Goal: Task Accomplishment & Management: Manage account settings

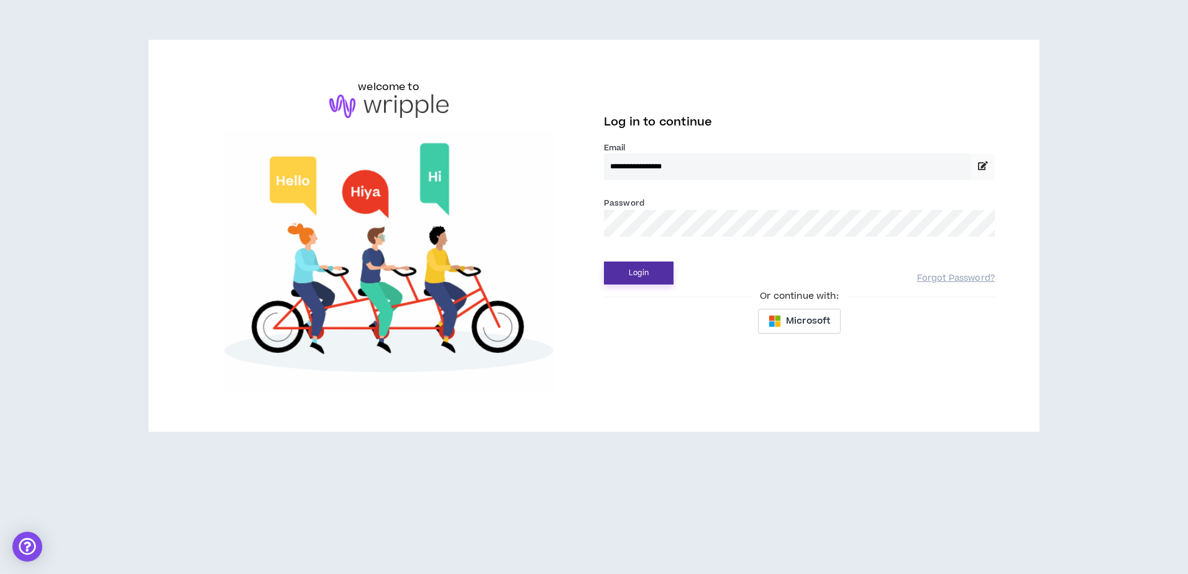
click at [659, 267] on button "Login" at bounding box center [639, 273] width 70 height 23
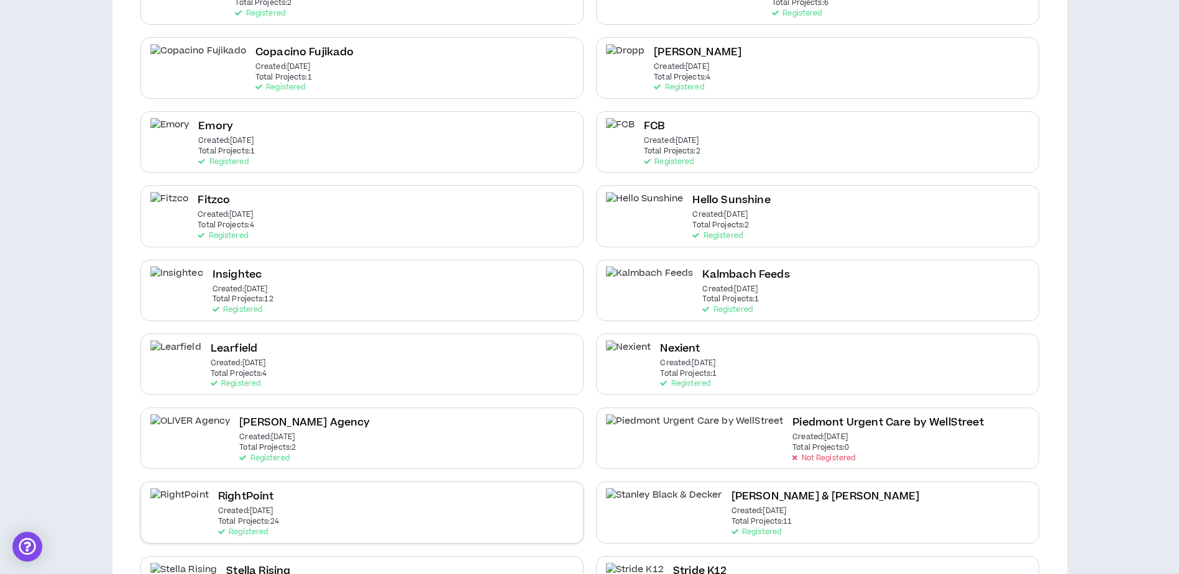
scroll to position [435, 0]
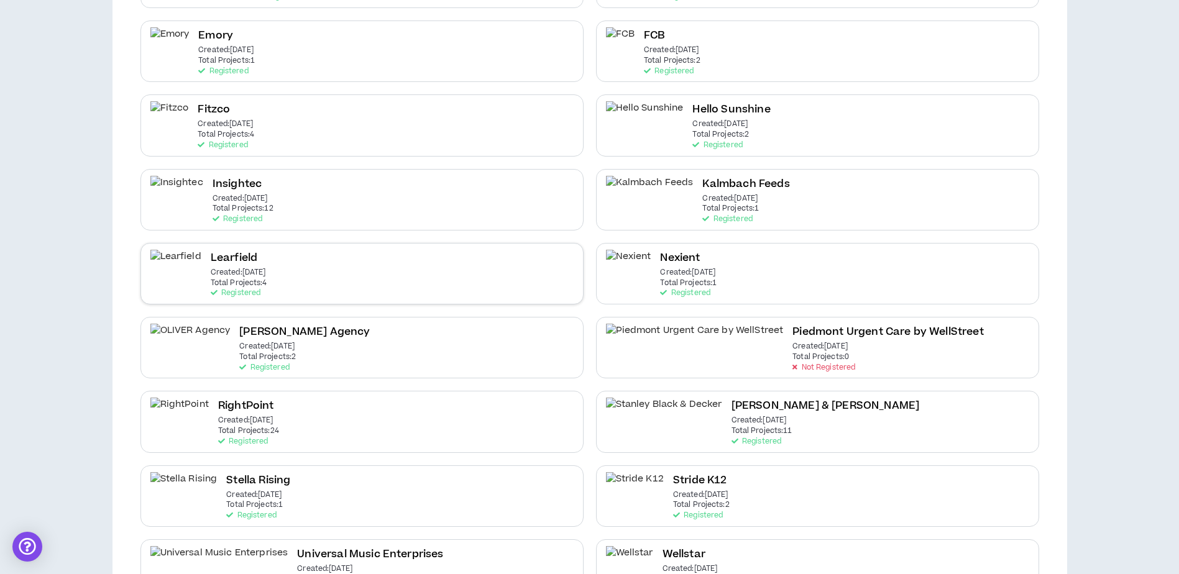
click at [300, 282] on div "Learfield Created: [DATE] Total Projects: 4 Registered" at bounding box center [361, 274] width 443 height 62
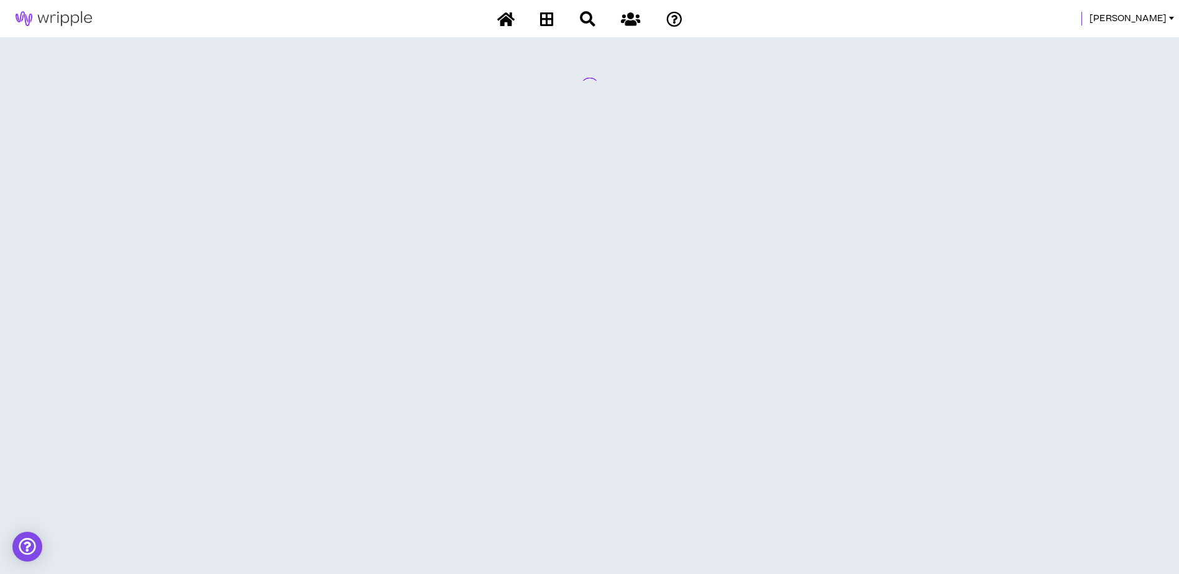
scroll to position [0, 0]
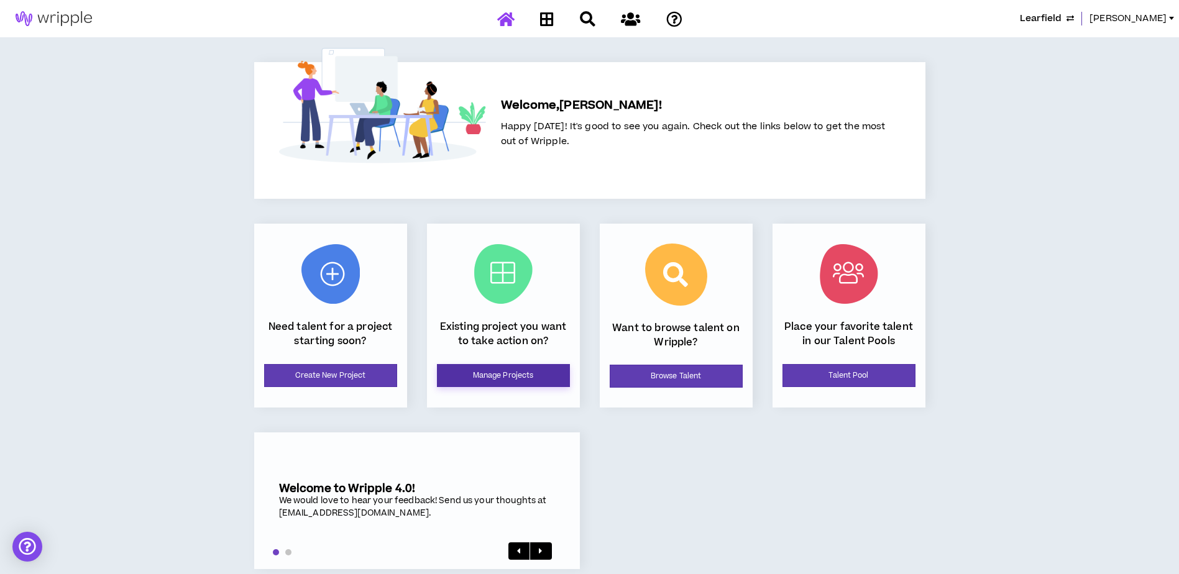
click at [499, 382] on link "Manage Projects" at bounding box center [503, 375] width 133 height 23
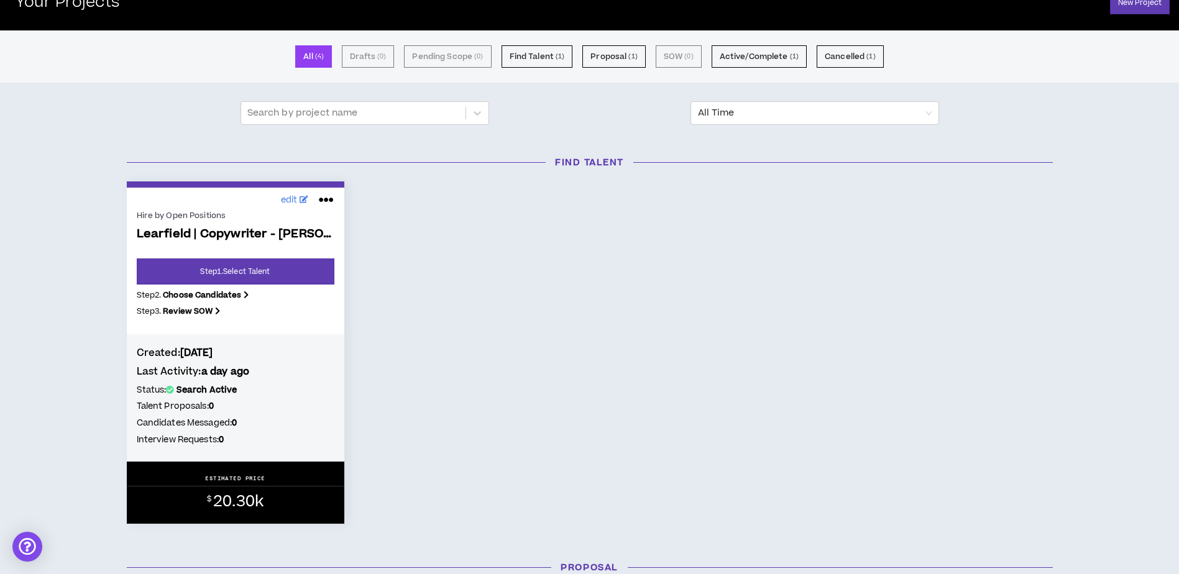
scroll to position [62, 0]
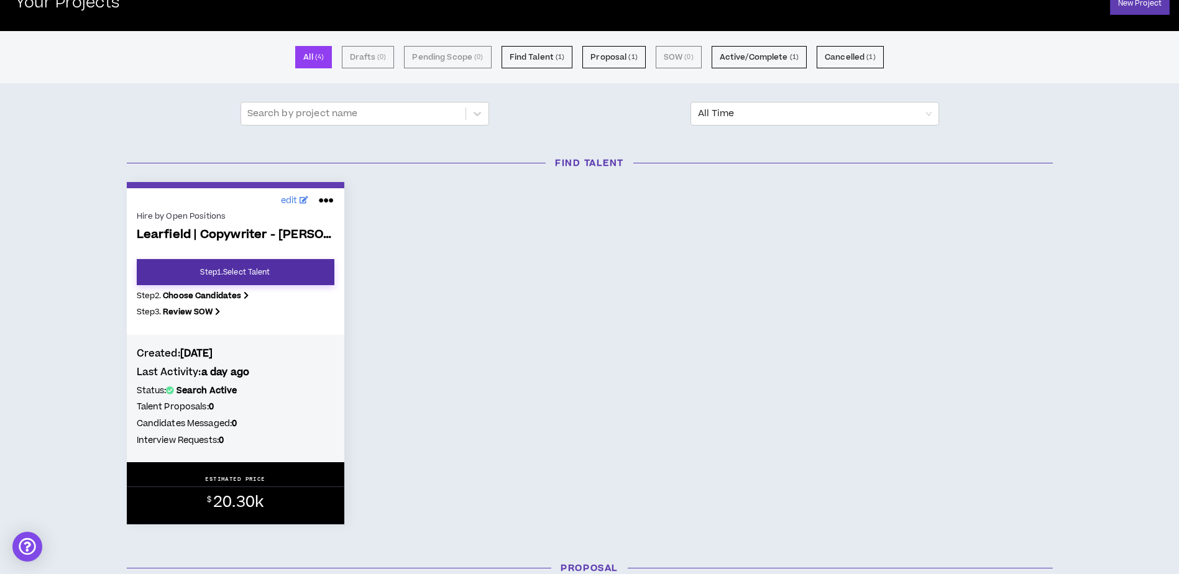
click at [246, 277] on link "Step 1 . Select Talent" at bounding box center [236, 272] width 198 height 26
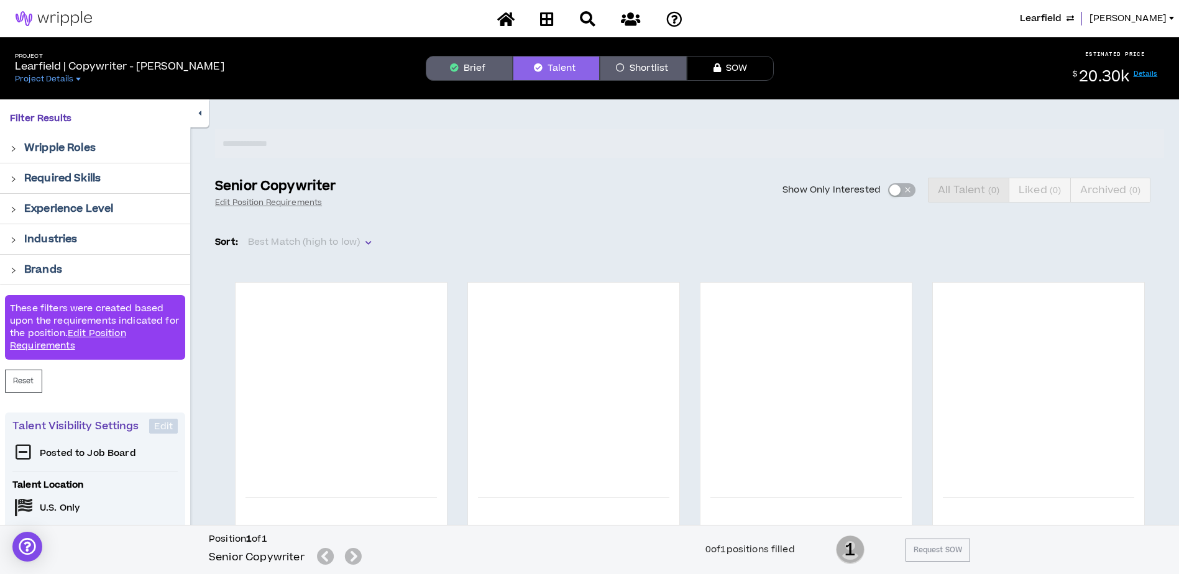
click at [467, 75] on button "Brief" at bounding box center [469, 68] width 87 height 25
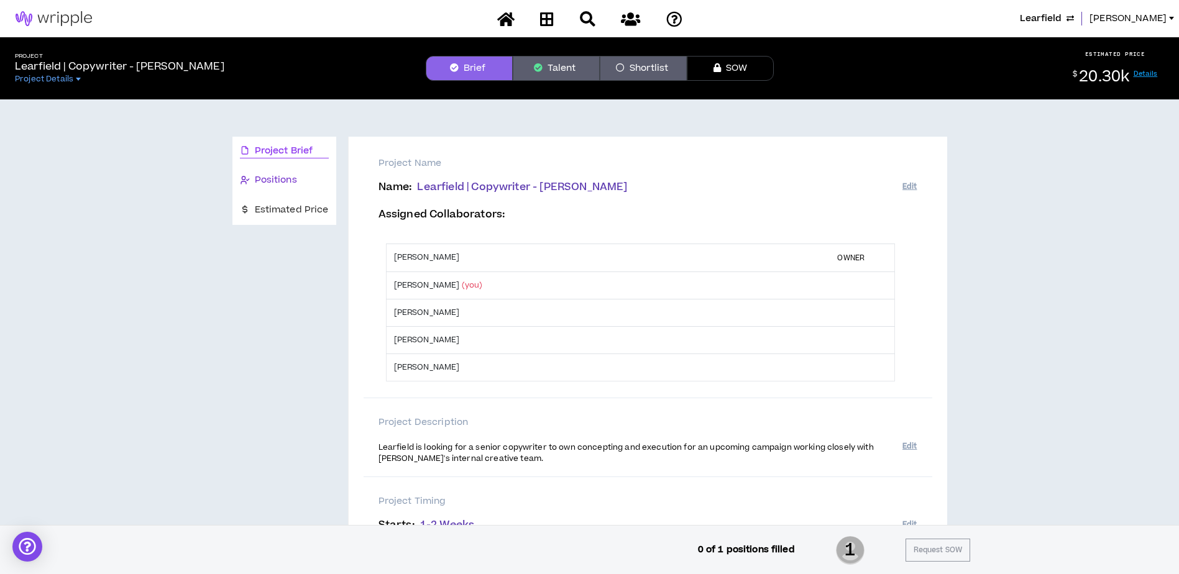
click at [286, 185] on span "Positions" at bounding box center [276, 180] width 42 height 14
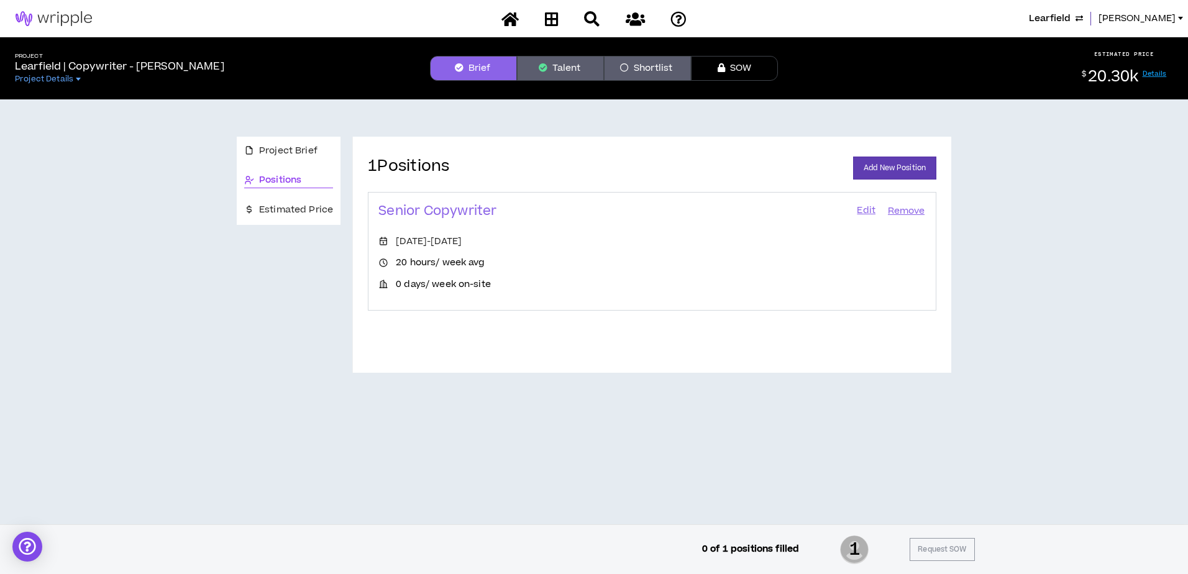
click at [863, 210] on link "Edit" at bounding box center [866, 211] width 21 height 17
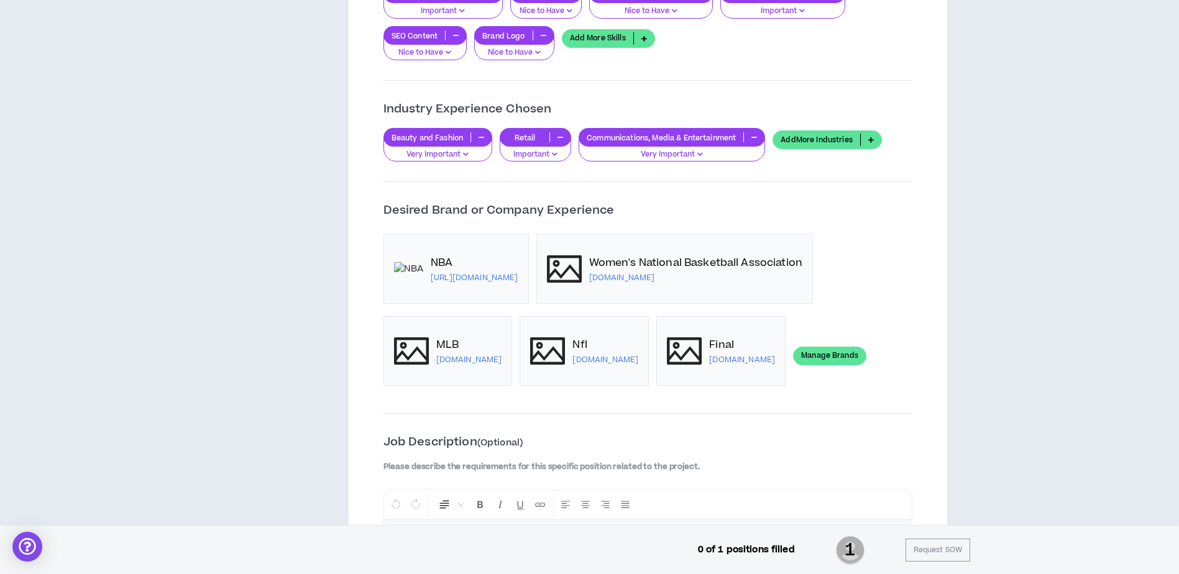
scroll to position [870, 0]
